Goal: Task Accomplishment & Management: Manage account settings

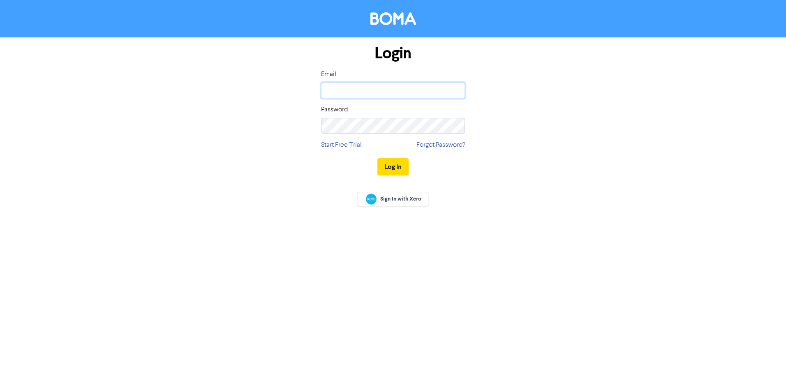
click at [351, 91] on input "email" at bounding box center [393, 91] width 144 height 16
type input "[EMAIL_ADDRESS][DOMAIN_NAME]"
click at [399, 201] on div "Sign In with Xero" at bounding box center [393, 200] width 786 height 32
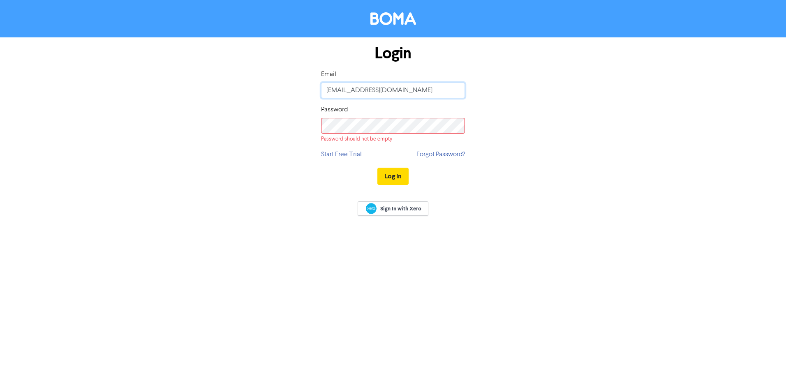
drag, startPoint x: 395, startPoint y: 91, endPoint x: 282, endPoint y: 94, distance: 113.5
click at [282, 94] on div "Login Email [EMAIL_ADDRESS][DOMAIN_NAME] Password Password should not be empty …" at bounding box center [393, 115] width 469 height 156
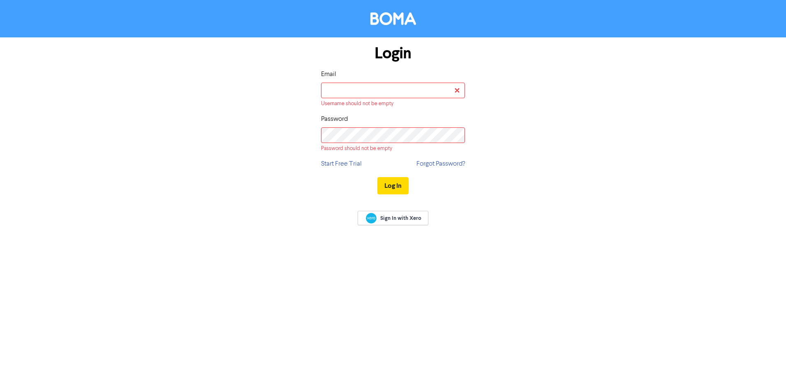
click at [566, 132] on div "Login Email Username should not be empty Password Password should not be empty …" at bounding box center [393, 119] width 469 height 165
click at [391, 217] on span "Sign In with Xero" at bounding box center [400, 218] width 41 height 7
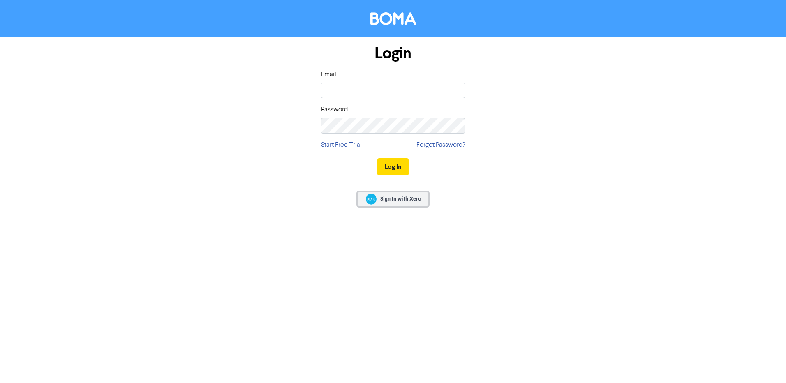
click at [393, 197] on span "Sign In with Xero" at bounding box center [400, 198] width 41 height 7
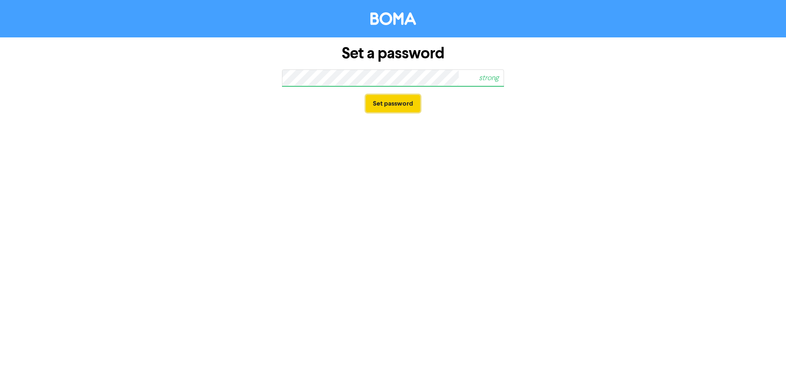
click at [387, 99] on button "Set password" at bounding box center [393, 103] width 54 height 17
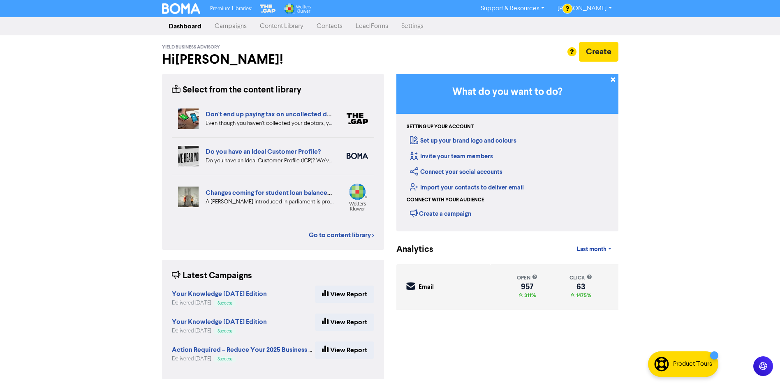
click at [316, 28] on link "Contacts" at bounding box center [329, 26] width 39 height 16
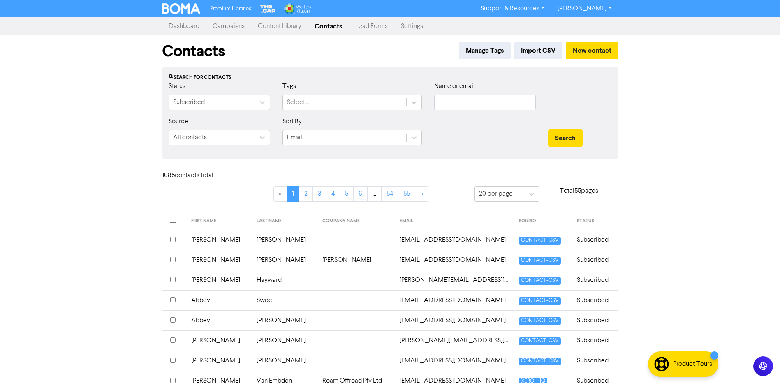
click at [586, 7] on link "[PERSON_NAME]" at bounding box center [584, 8] width 67 height 13
click at [585, 25] on button "Log Out" at bounding box center [583, 25] width 65 height 10
